Goal: Understand process/instructions: Learn how to perform a task or action

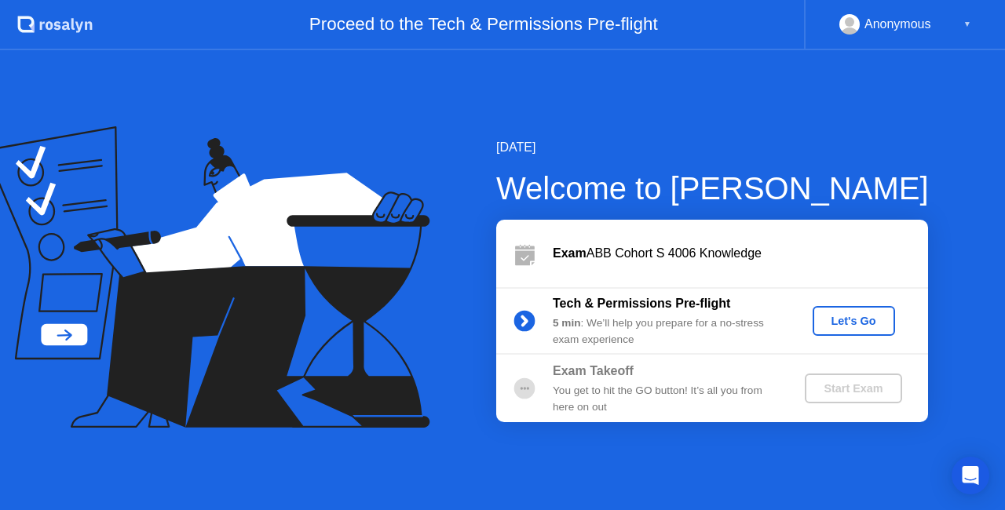
click at [845, 327] on div "Let's Go" at bounding box center [854, 321] width 70 height 13
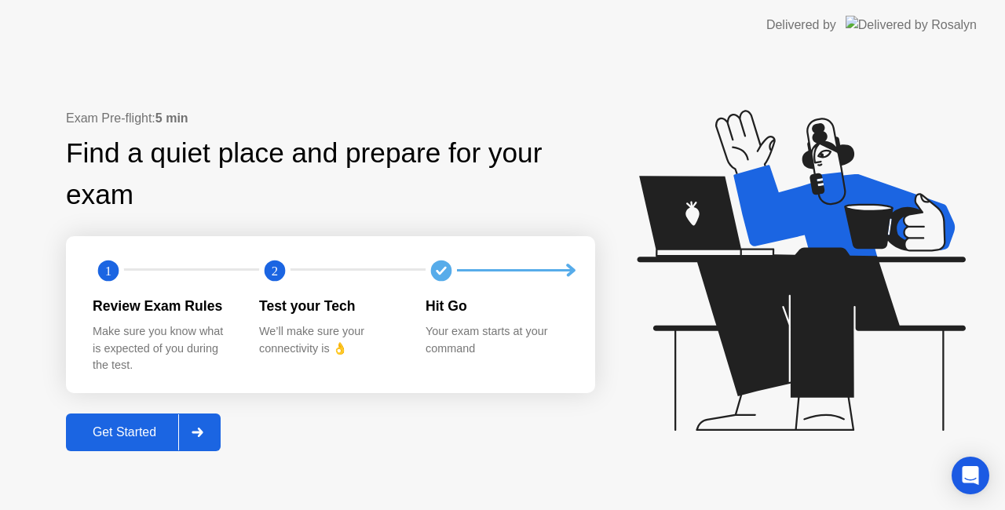
click at [137, 429] on div "Get Started" at bounding box center [125, 433] width 108 height 14
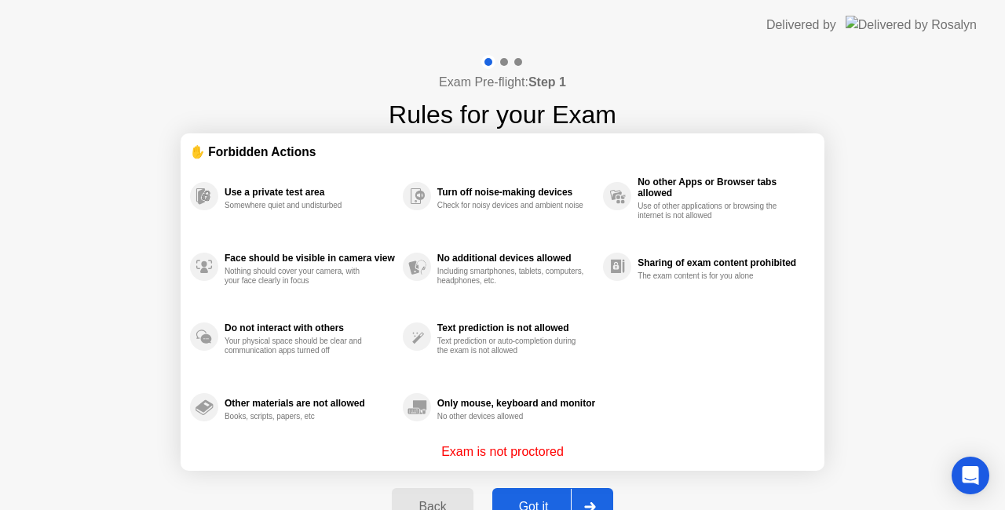
click at [531, 496] on button "Got it" at bounding box center [552, 507] width 121 height 38
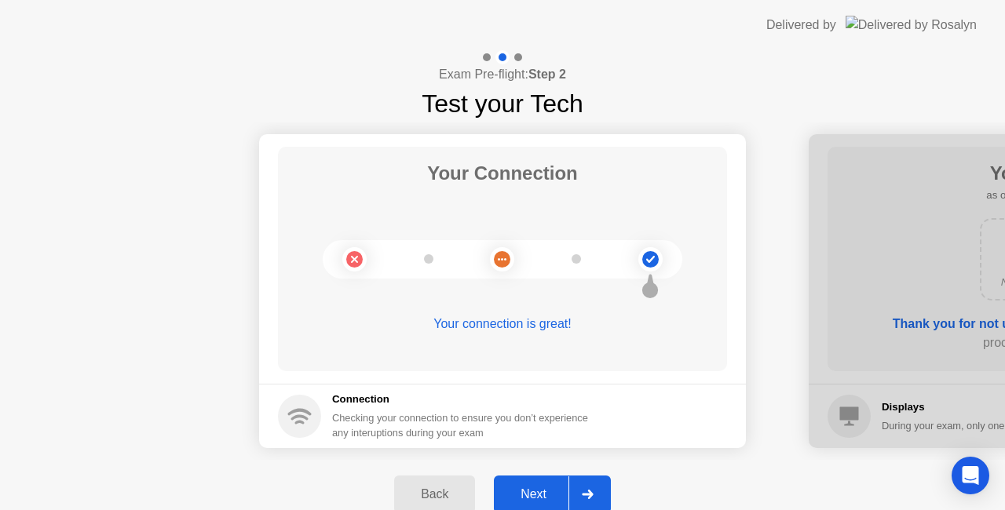
click at [531, 496] on div "Next" at bounding box center [534, 495] width 70 height 14
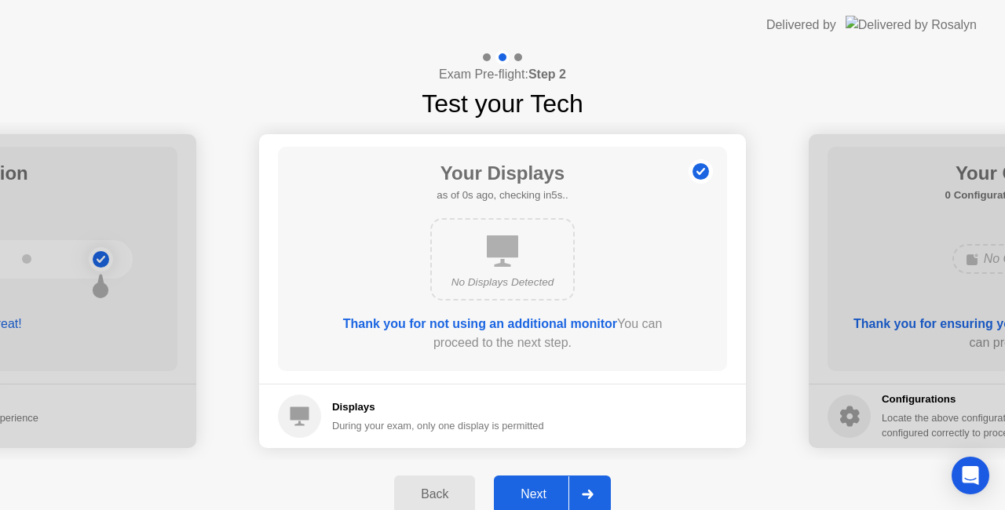
click at [531, 496] on div "Next" at bounding box center [534, 495] width 70 height 14
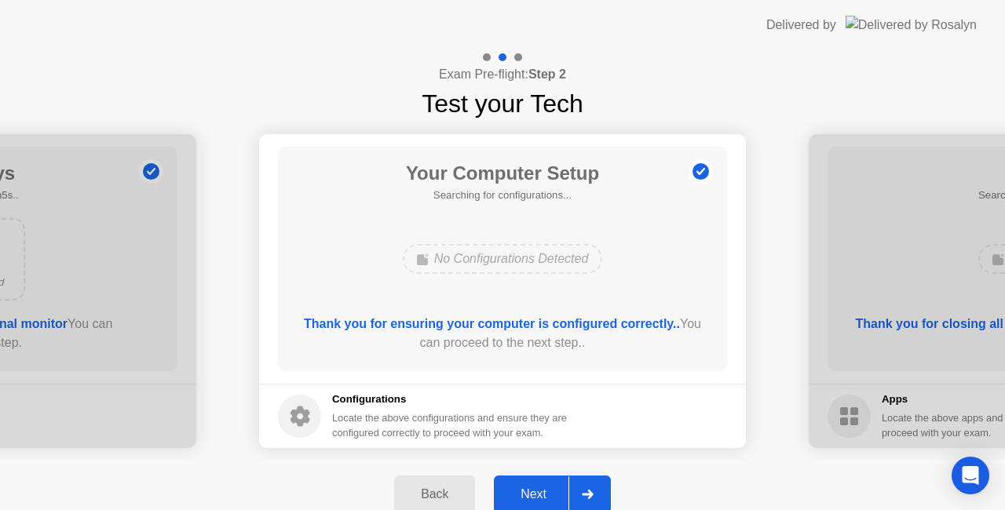
click at [531, 496] on div "Next" at bounding box center [534, 495] width 70 height 14
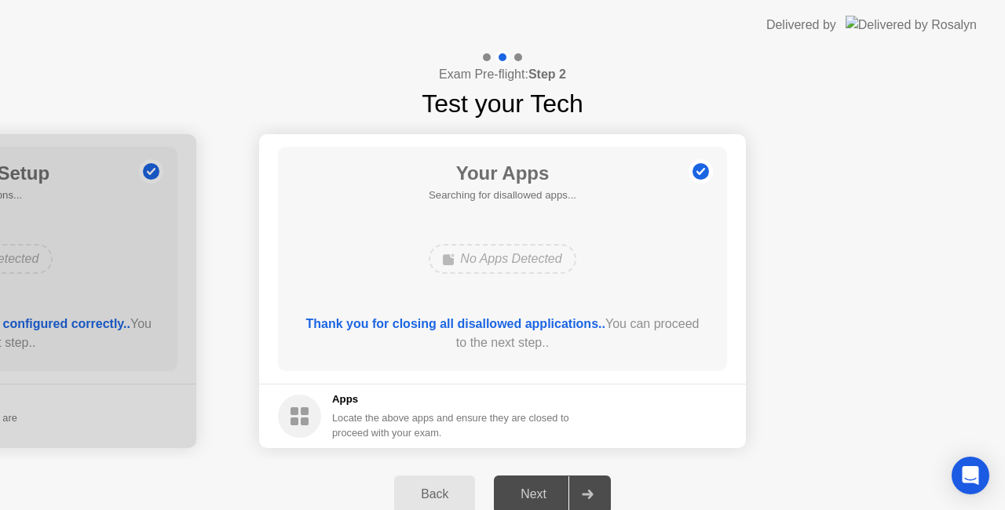
click at [531, 496] on div "Next" at bounding box center [534, 495] width 70 height 14
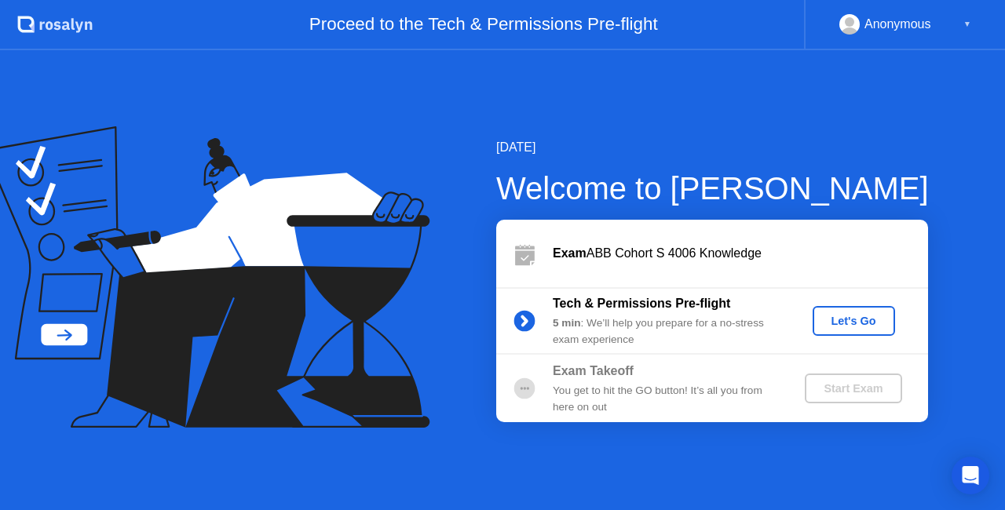
click at [826, 330] on button "Let's Go" at bounding box center [854, 321] width 82 height 30
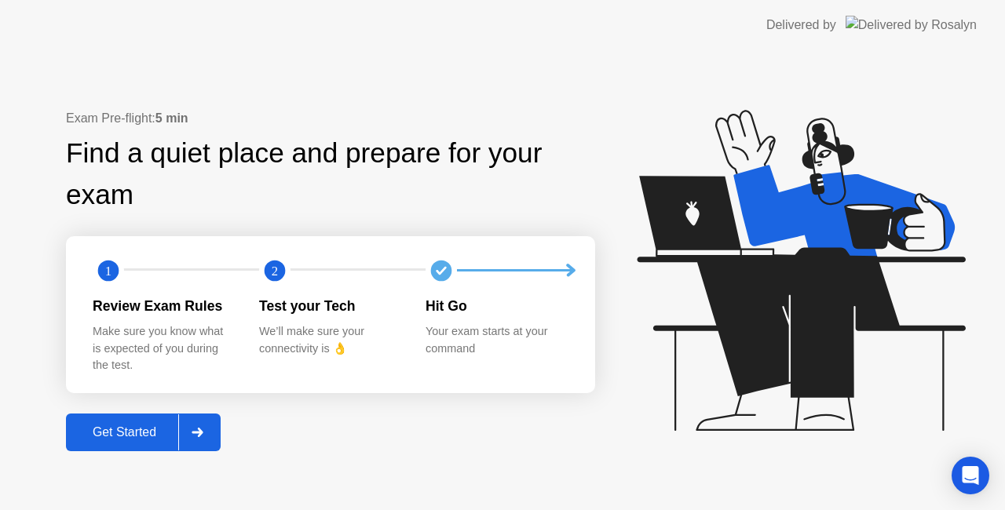
click at [138, 433] on div "Get Started" at bounding box center [125, 433] width 108 height 14
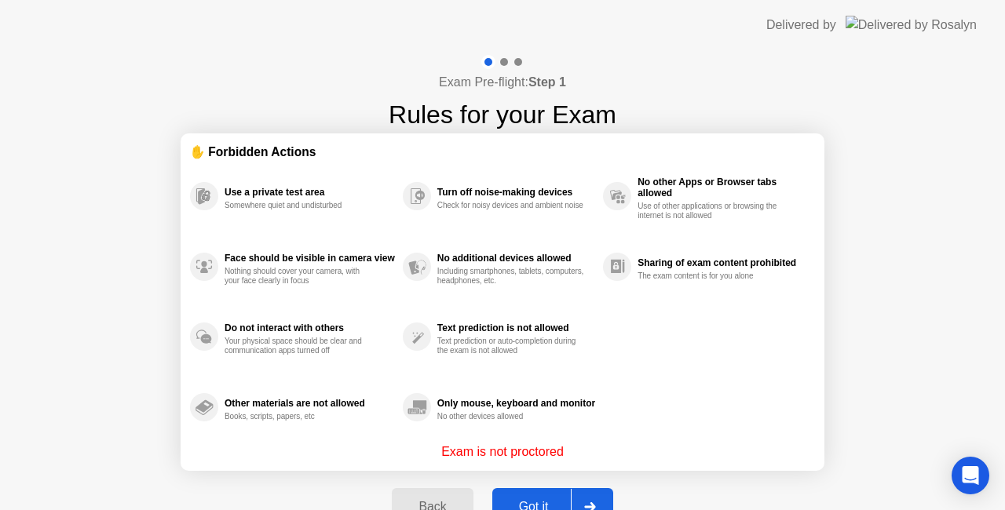
click at [539, 500] on div "Got it" at bounding box center [534, 507] width 74 height 14
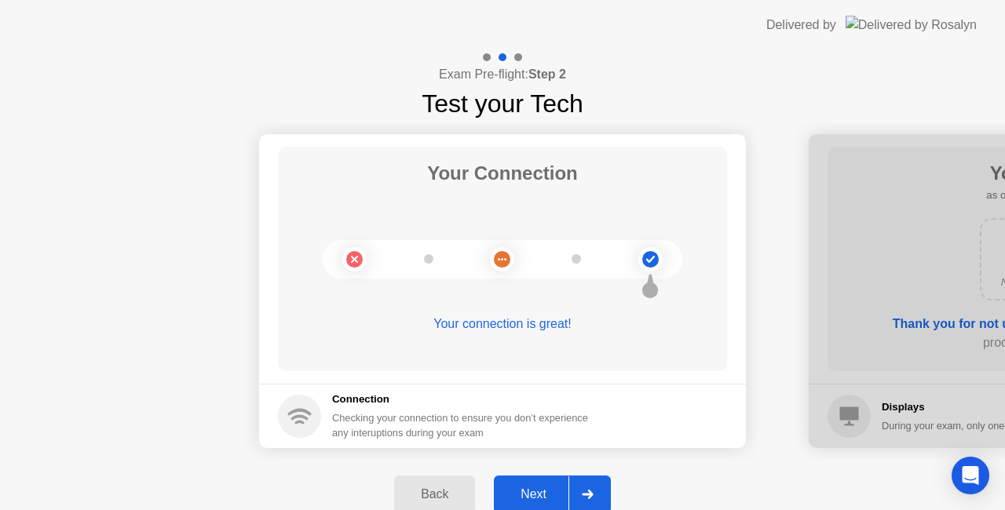
click at [535, 488] on div "Next" at bounding box center [534, 495] width 70 height 14
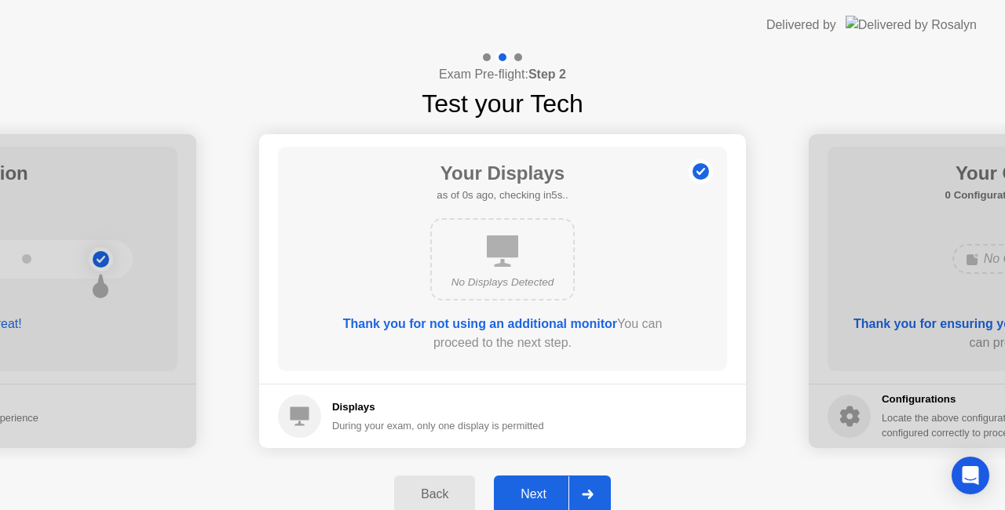
click at [535, 488] on div "Next" at bounding box center [534, 495] width 70 height 14
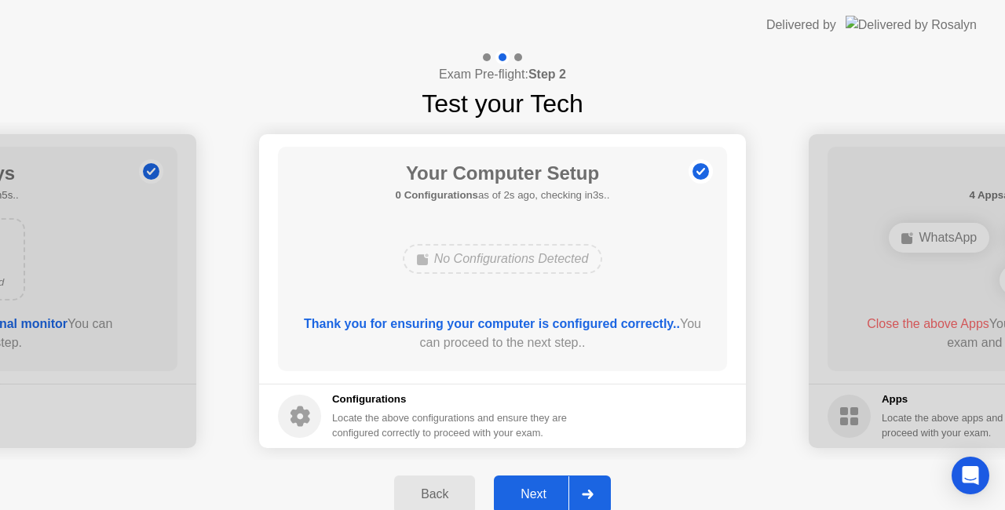
click at [535, 488] on div "Next" at bounding box center [534, 495] width 70 height 14
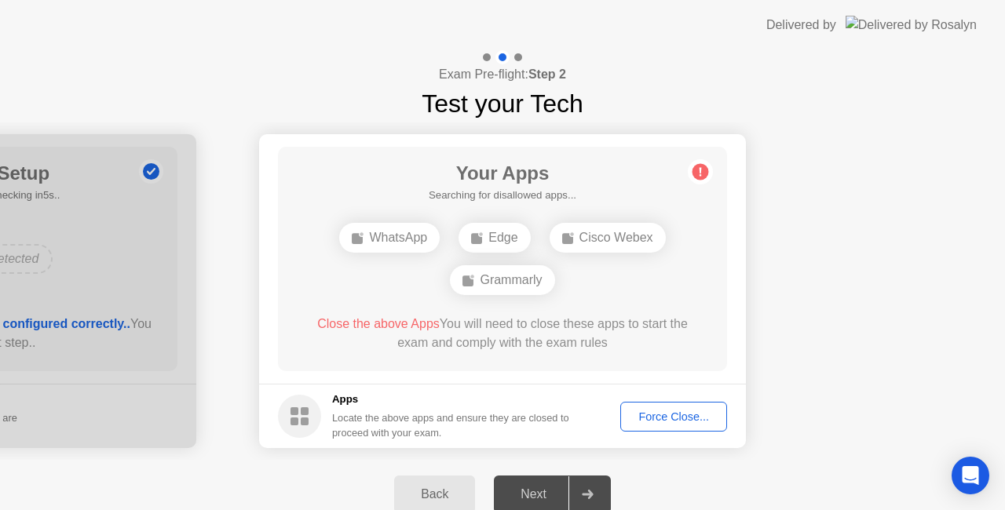
click at [535, 488] on div "Next" at bounding box center [534, 495] width 70 height 14
click at [655, 413] on div "Force Close..." at bounding box center [674, 417] width 96 height 13
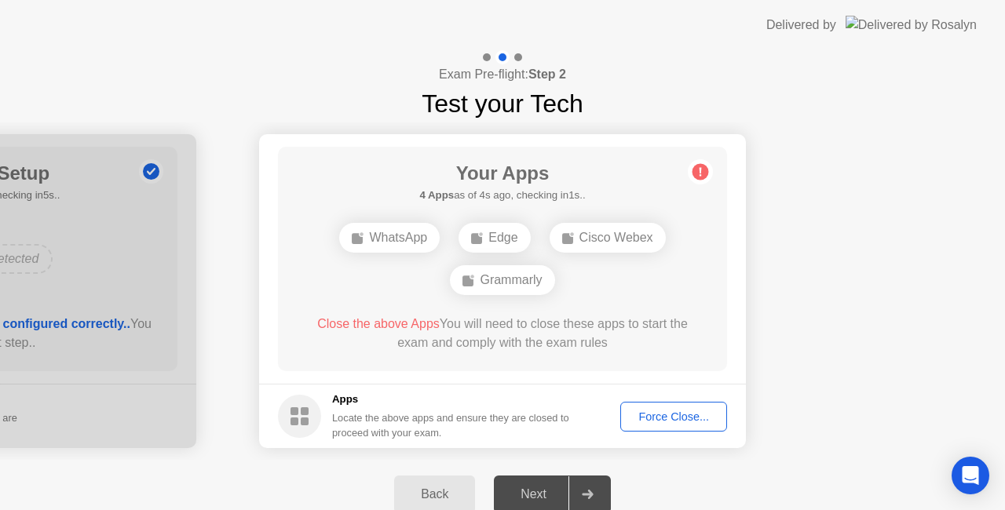
click at [675, 418] on div "Force Close..." at bounding box center [674, 417] width 96 height 13
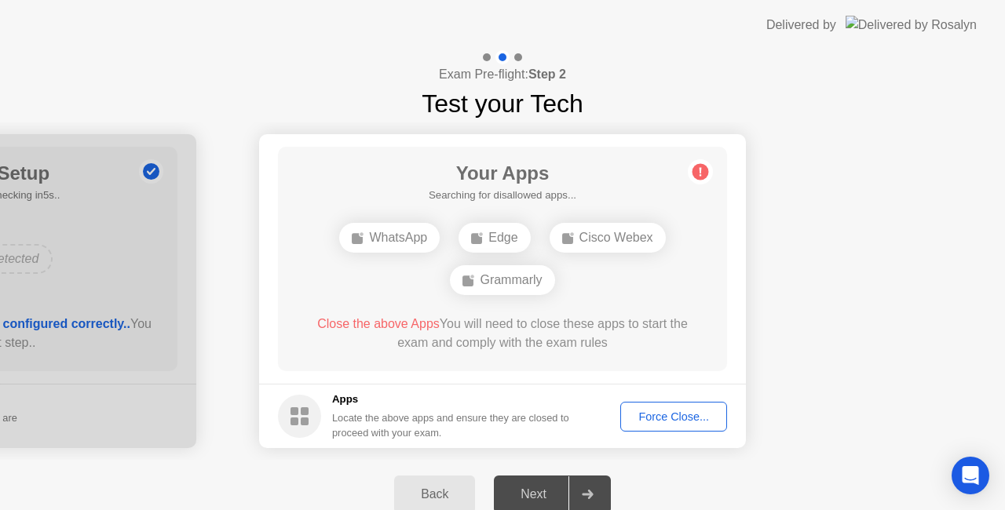
click at [672, 415] on div "Force Close..." at bounding box center [674, 417] width 96 height 13
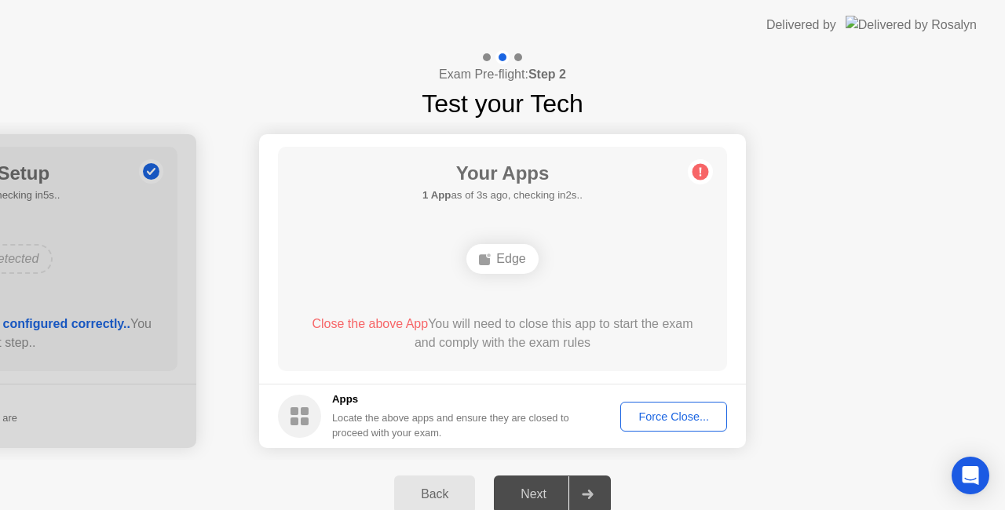
click at [671, 416] on div "Force Close..." at bounding box center [674, 417] width 96 height 13
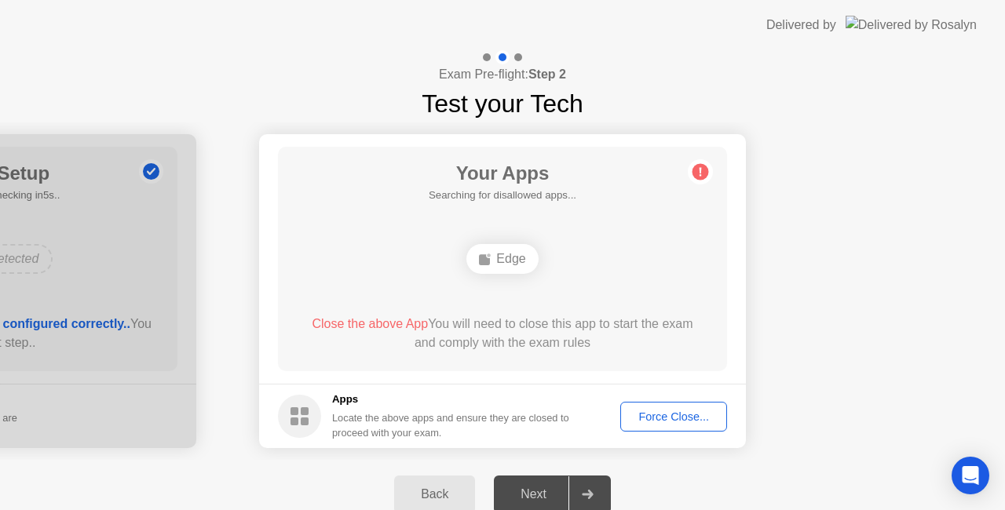
click at [656, 418] on div "Force Close..." at bounding box center [674, 417] width 96 height 13
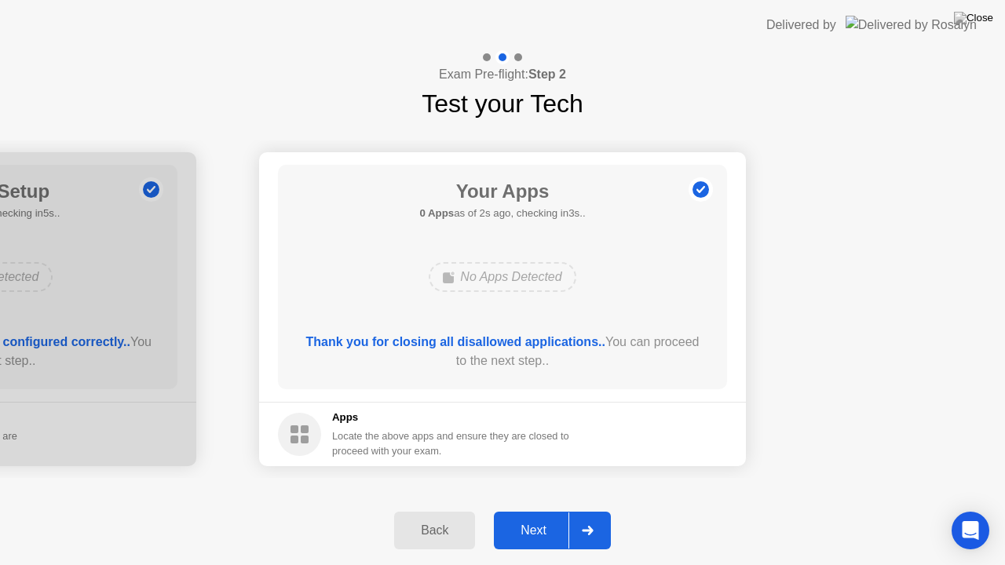
click at [535, 510] on div "Next" at bounding box center [534, 531] width 70 height 14
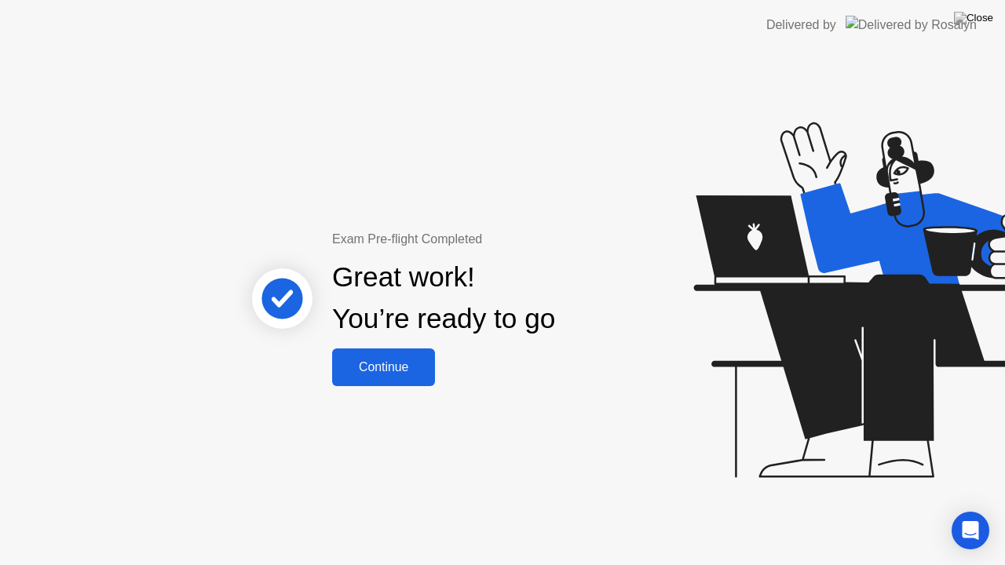
click at [349, 369] on div "Continue" at bounding box center [383, 367] width 93 height 14
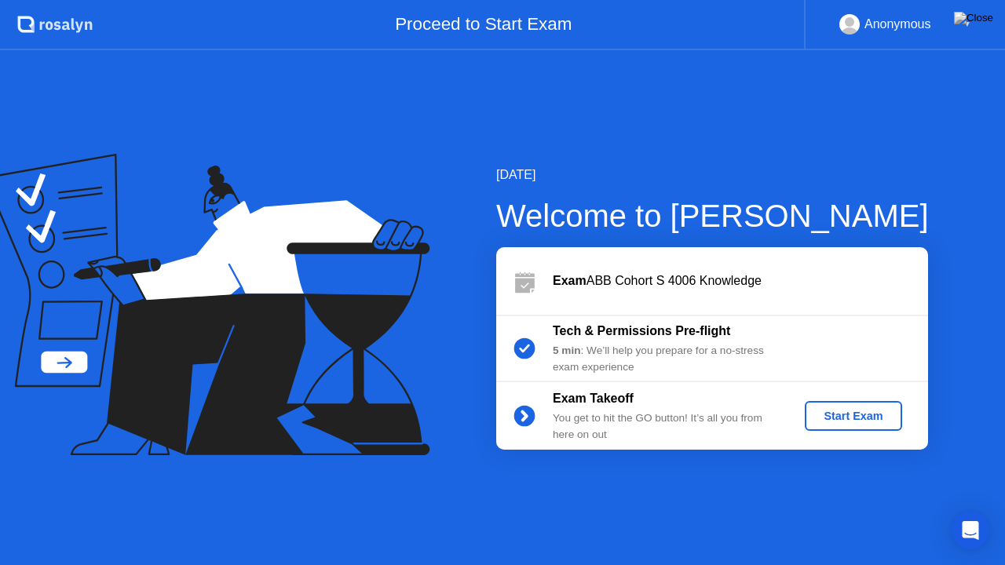
click at [861, 422] on div "Start Exam" at bounding box center [853, 416] width 84 height 13
